Goal: Answer question/provide support: Share knowledge or assist other users

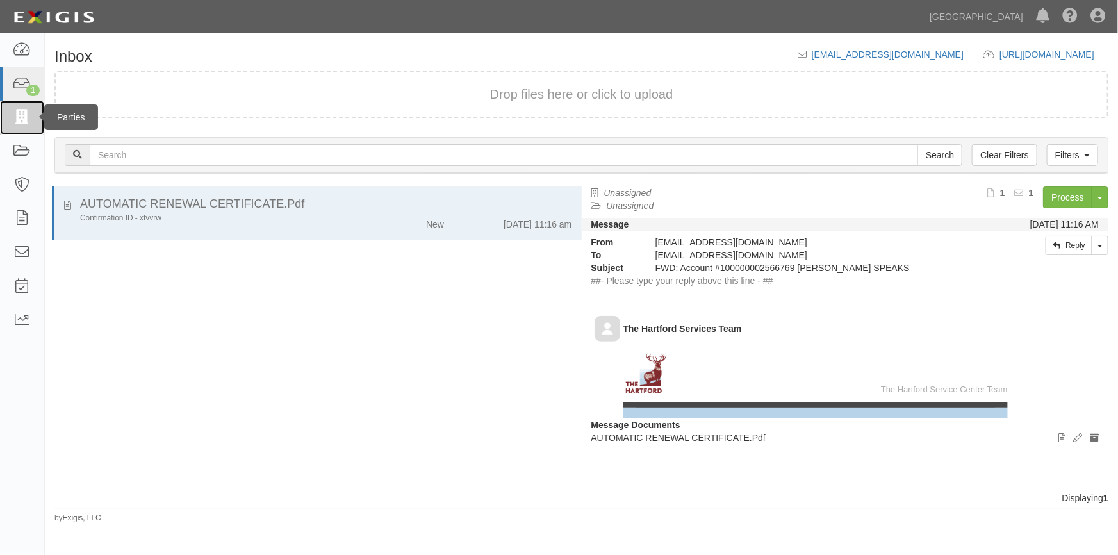
click at [19, 125] on link at bounding box center [22, 118] width 44 height 34
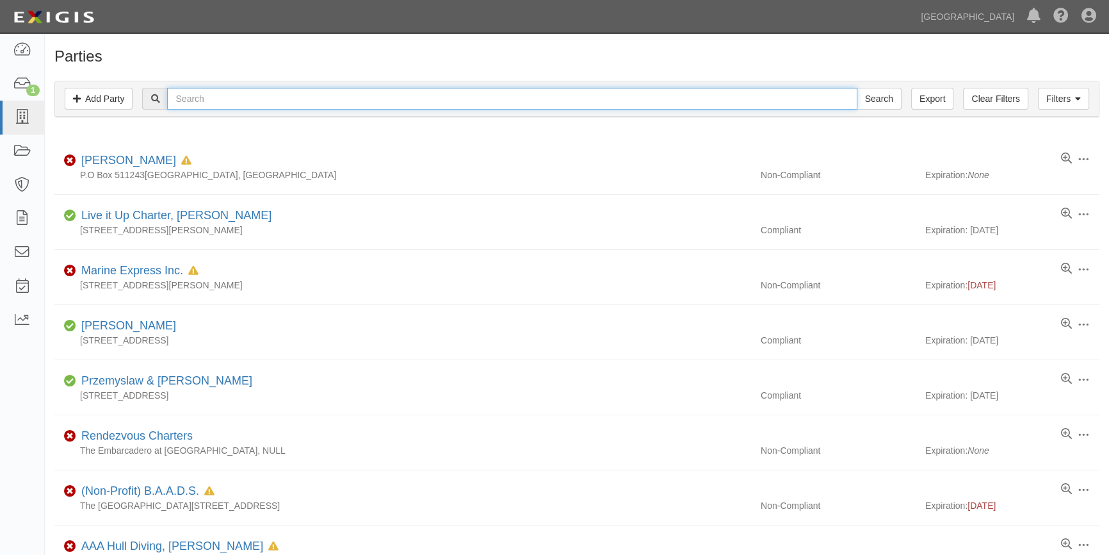
click at [218, 99] on input "text" at bounding box center [512, 99] width 690 height 22
type input "willian enright"
click at [857, 88] on input "Search" at bounding box center [879, 99] width 45 height 22
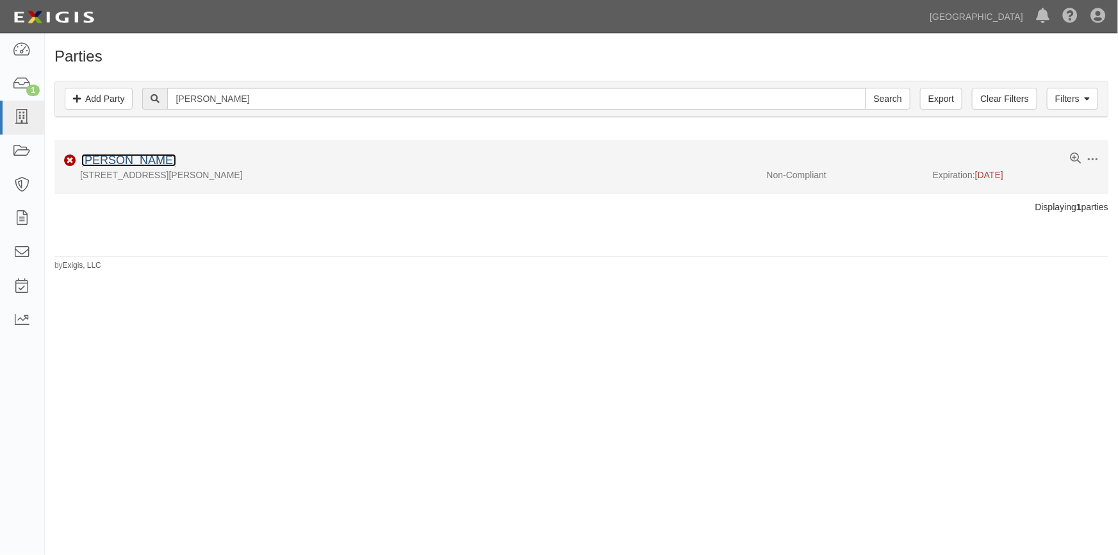
click at [155, 159] on link "[PERSON_NAME]" at bounding box center [128, 160] width 95 height 13
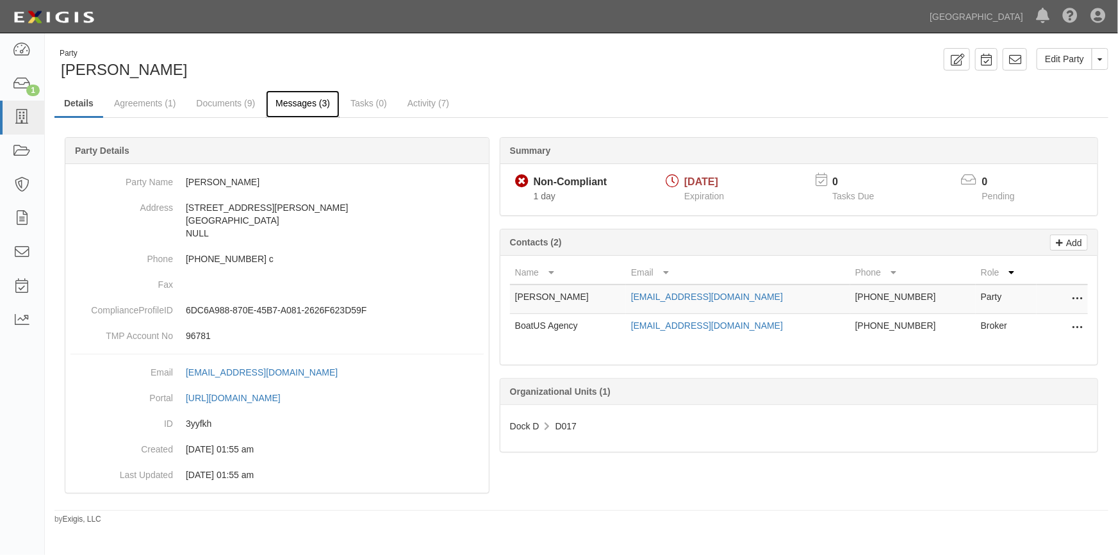
click at [291, 103] on link "Messages (3)" at bounding box center [303, 104] width 74 height 28
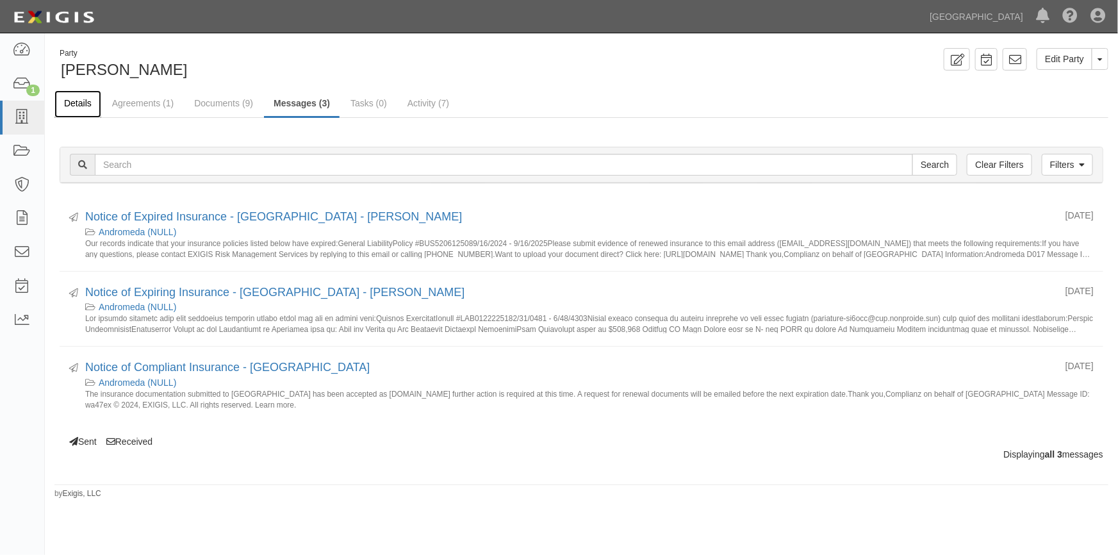
click at [85, 104] on link "Details" at bounding box center [77, 104] width 47 height 28
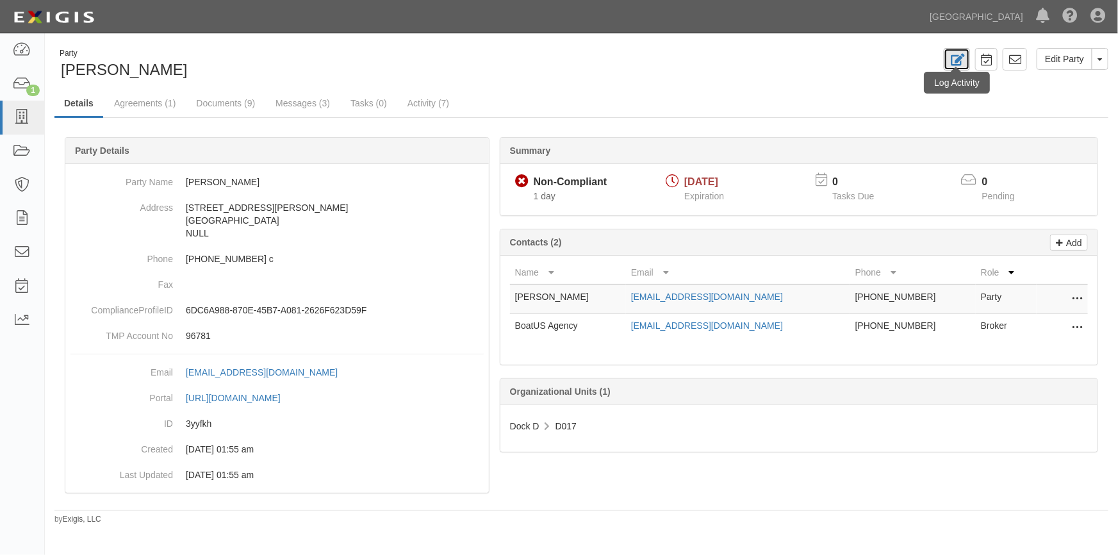
click at [957, 61] on icon at bounding box center [956, 60] width 15 height 12
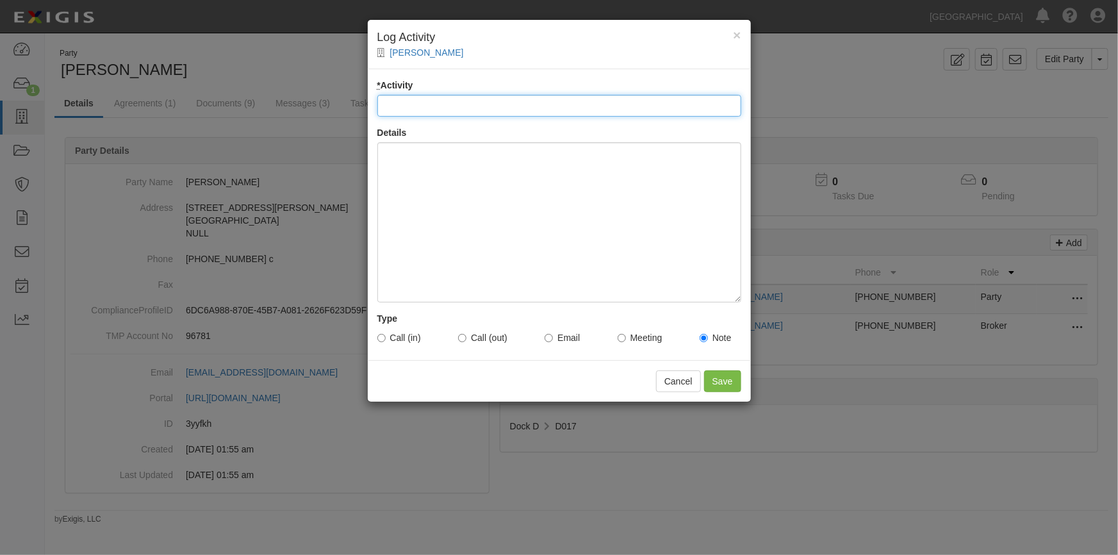
click at [419, 105] on input "* Activity" at bounding box center [559, 106] width 364 height 22
type input "COI Email"
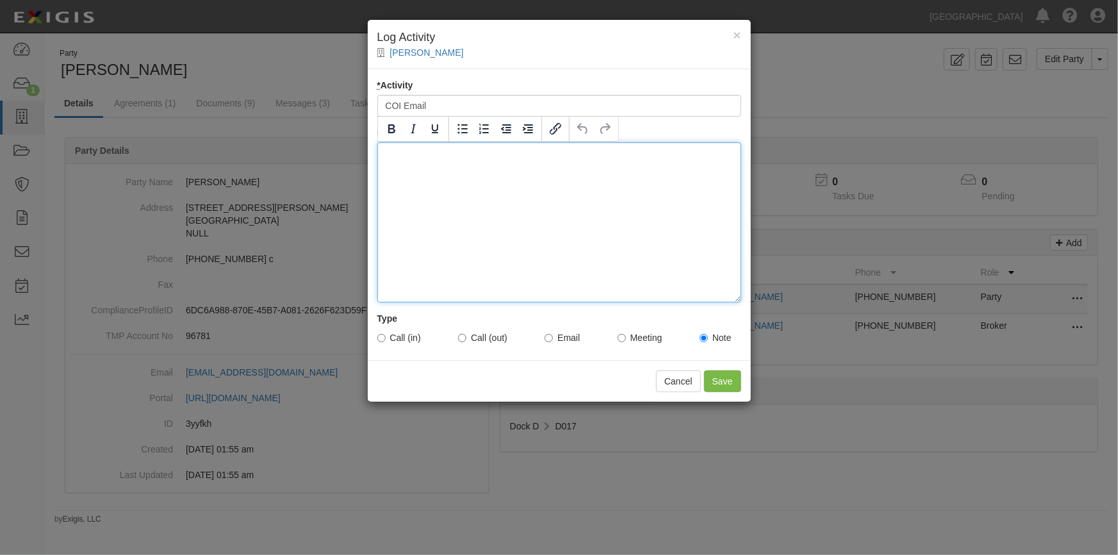
click at [448, 190] on div at bounding box center [559, 222] width 364 height 160
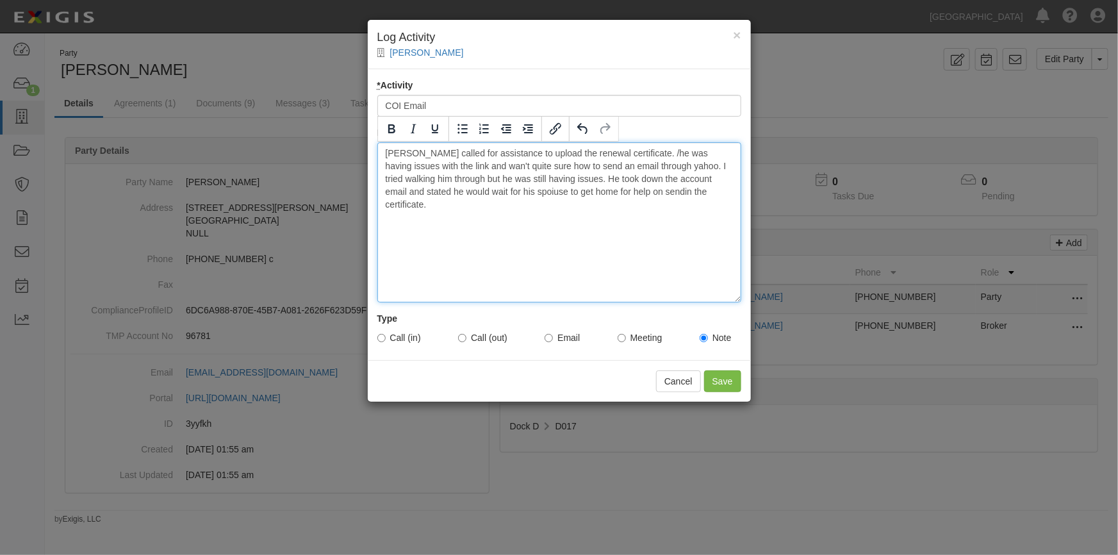
click at [632, 153] on div "Ross called for assistance to upload the renewal certificate. /he was having is…" at bounding box center [559, 222] width 364 height 160
click at [443, 168] on div "Ross called for assistance to upload the renewal certificate. He was having iss…" at bounding box center [559, 222] width 364 height 160
click at [418, 179] on div "Ross called for assistance to upload the renewal certificate. He was having iss…" at bounding box center [559, 222] width 364 height 160
click at [649, 195] on div "Ross called for assistance to upload the renewal certificate. He was having iss…" at bounding box center [559, 222] width 364 height 160
click at [717, 191] on div "Ross called for assistance to upload the renewal certificate. He was having iss…" at bounding box center [559, 222] width 364 height 160
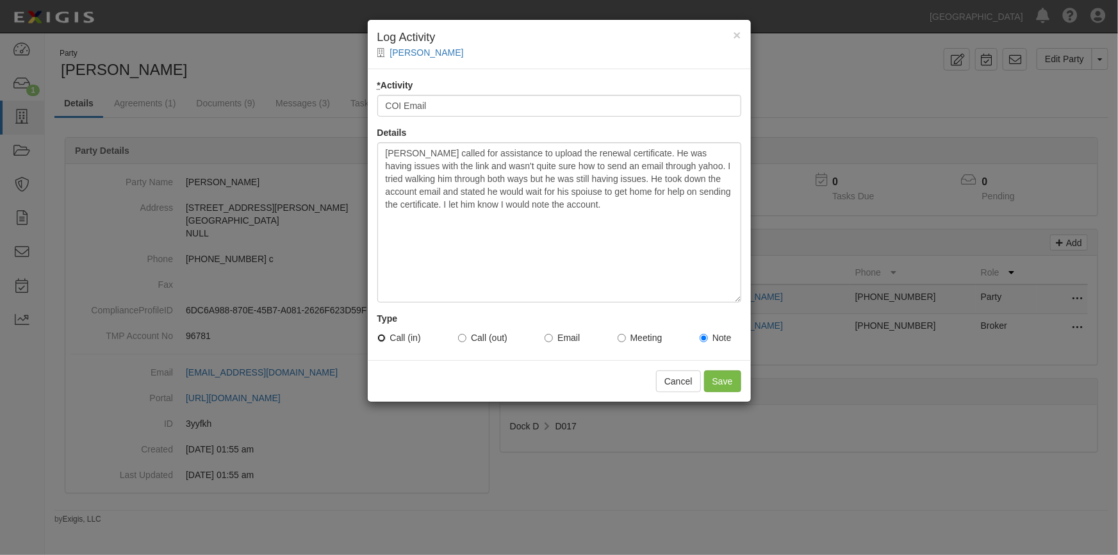
click at [383, 336] on input "Call (in)" at bounding box center [381, 338] width 8 height 8
radio input "true"
click at [712, 377] on input "Save" at bounding box center [722, 381] width 37 height 22
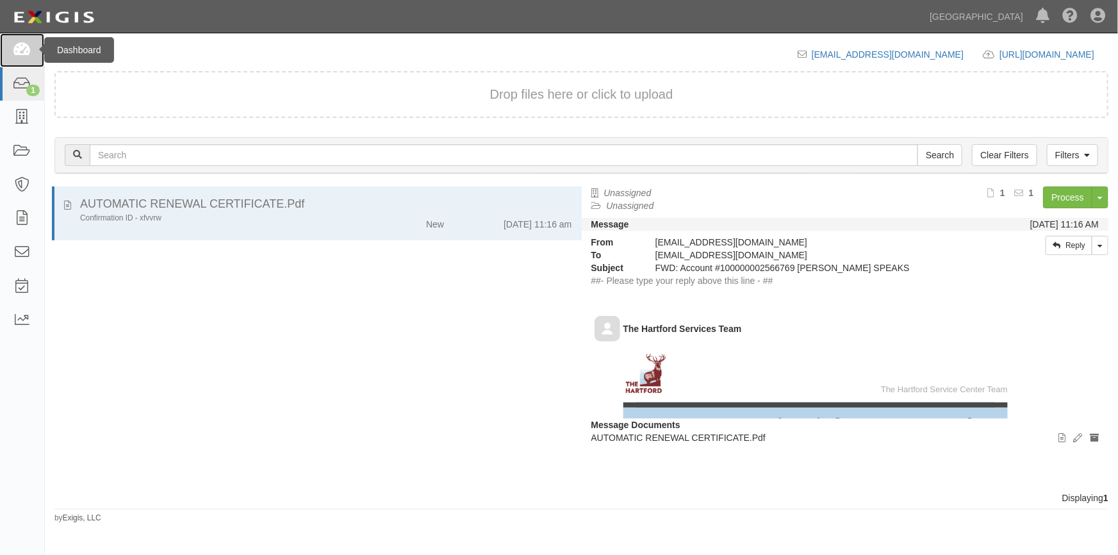
click at [19, 51] on icon at bounding box center [22, 50] width 18 height 15
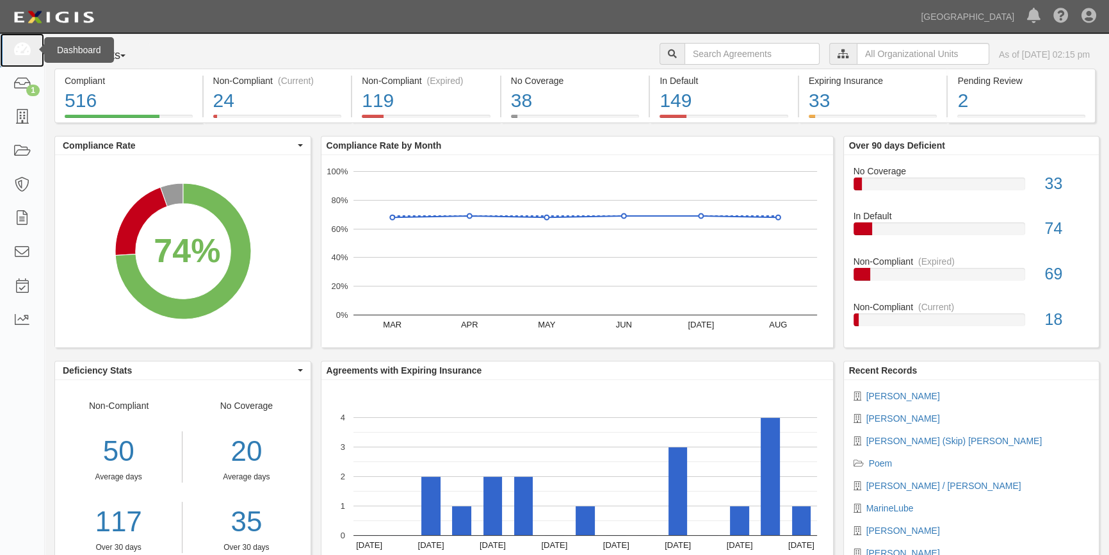
click at [30, 54] on icon at bounding box center [22, 50] width 18 height 15
